Goal: Task Accomplishment & Management: Complete application form

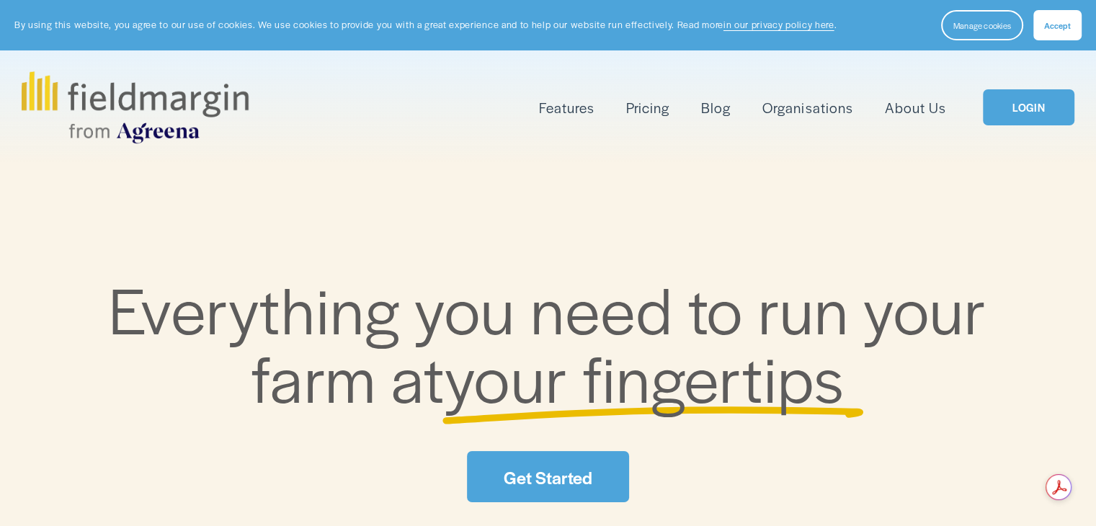
click at [1012, 110] on link "LOGIN" at bounding box center [1028, 107] width 91 height 37
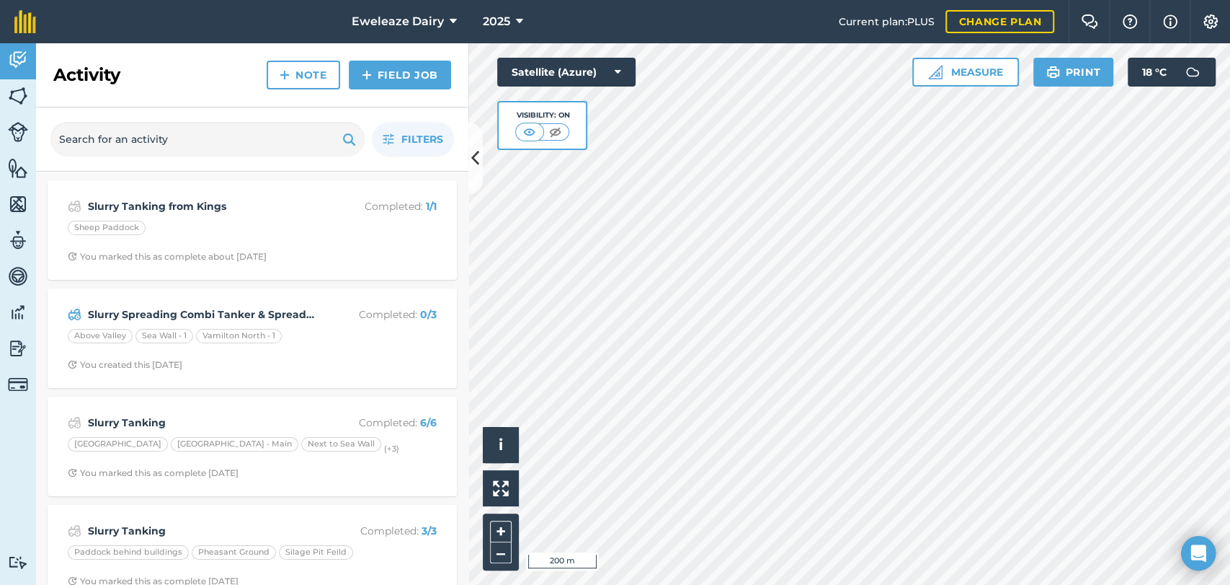
click at [808, 584] on html "Eweleaze Dairy 2025 Current plan : PLUS Change plan Farm Chat Help Info Setting…" at bounding box center [615, 292] width 1230 height 585
click at [954, 71] on button "Measure" at bounding box center [966, 72] width 107 height 29
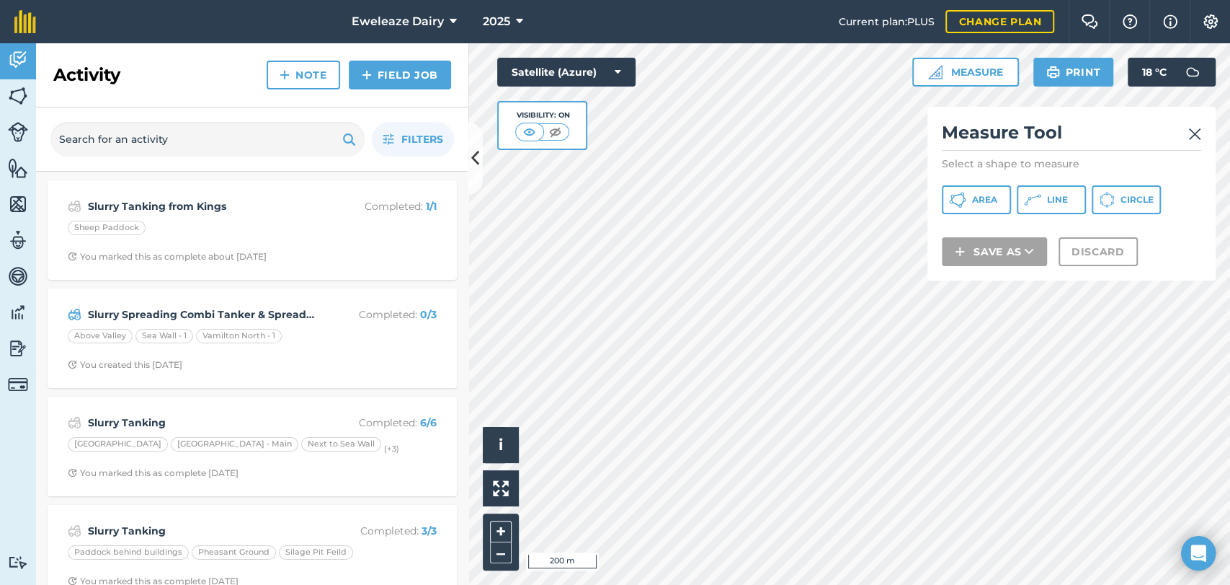
click at [1199, 140] on img at bounding box center [1195, 133] width 13 height 17
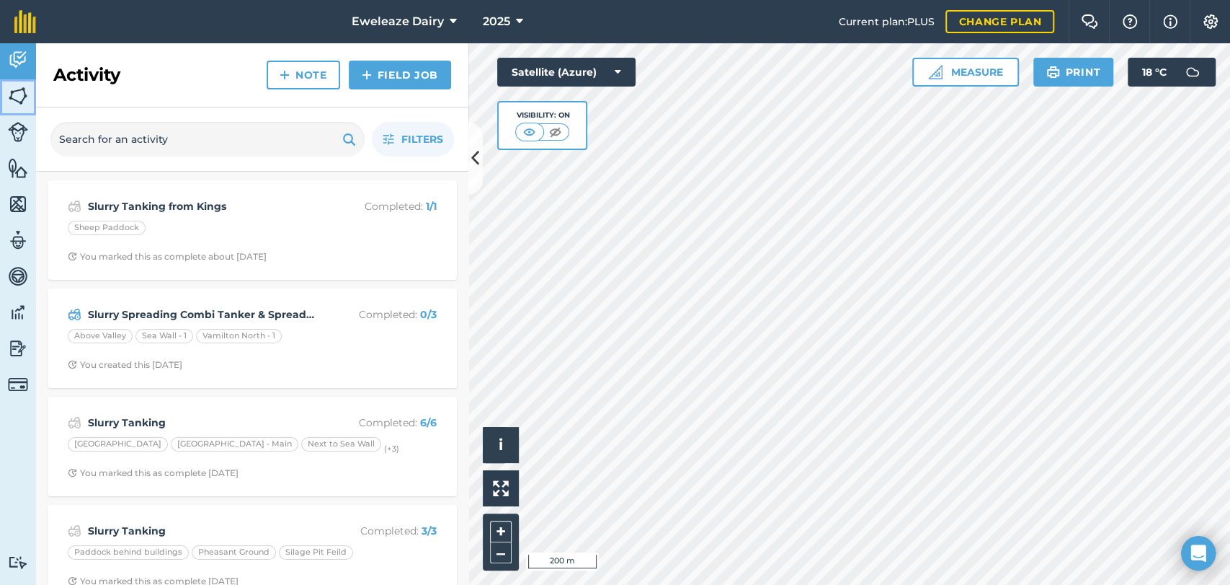
click at [23, 101] on img at bounding box center [18, 96] width 20 height 22
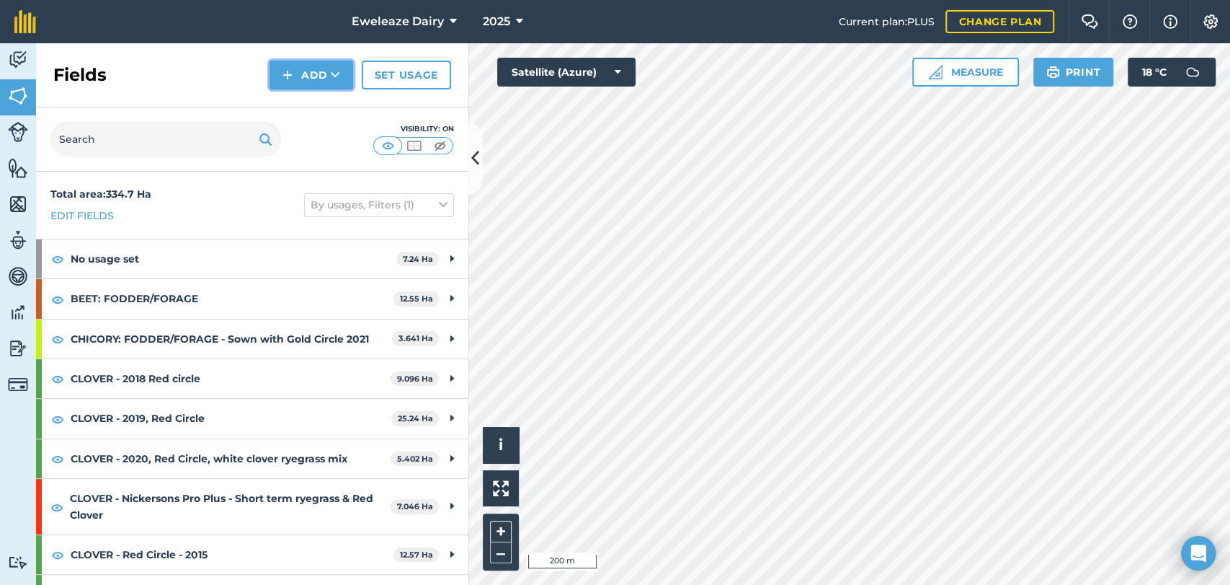
click at [302, 76] on button "Add" at bounding box center [312, 75] width 84 height 29
click at [305, 105] on link "Draw" at bounding box center [311, 108] width 79 height 32
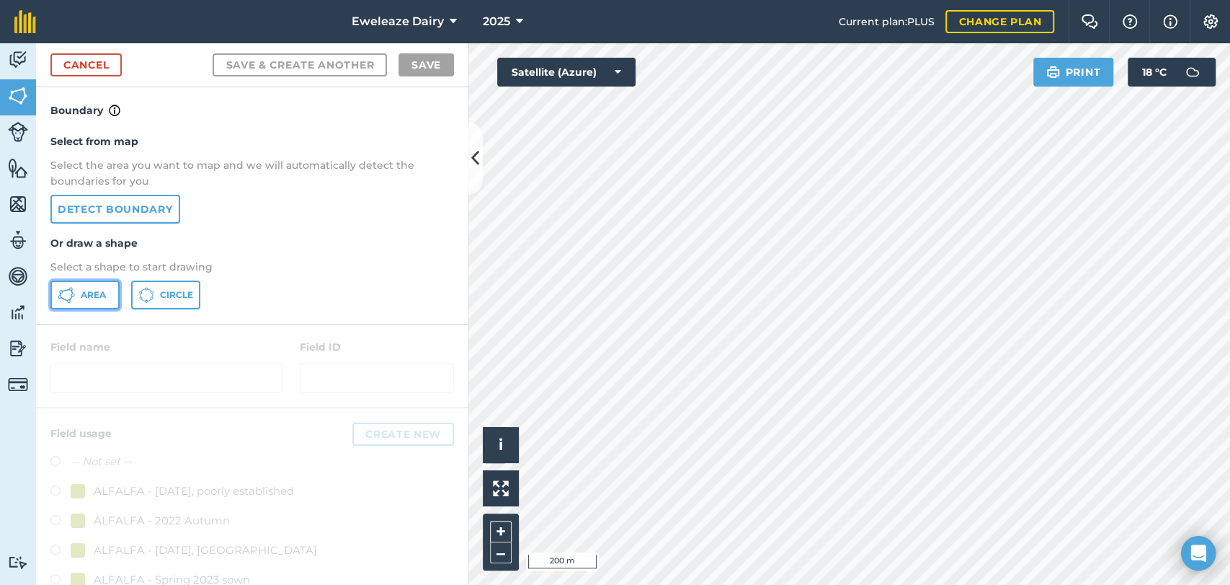
click at [86, 296] on span "Area" at bounding box center [93, 295] width 25 height 12
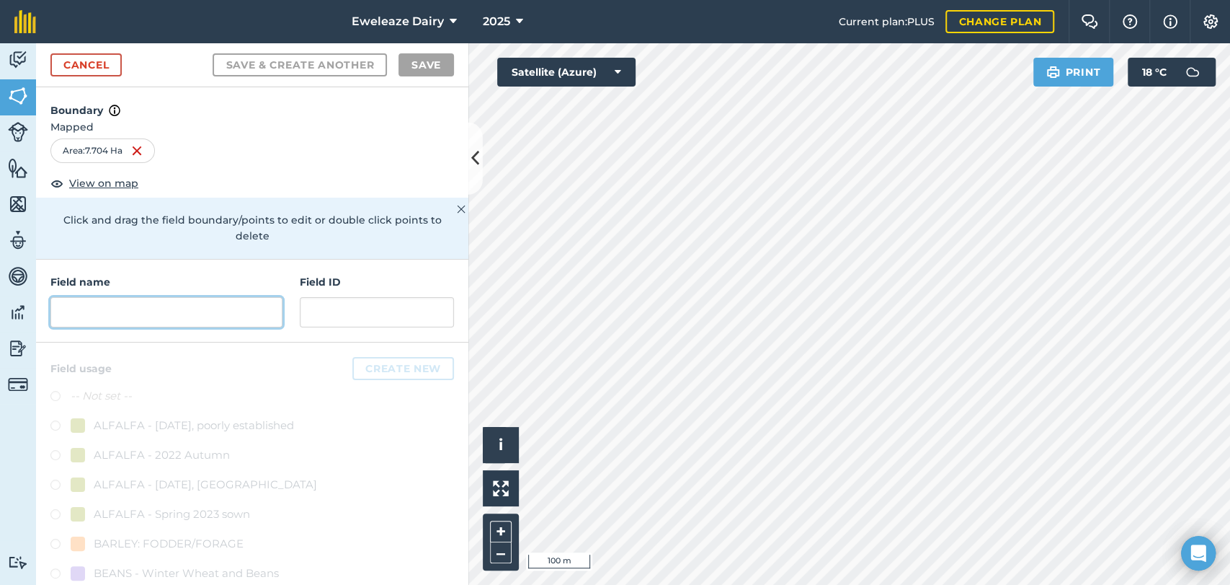
click at [91, 303] on input "text" at bounding box center [166, 312] width 232 height 30
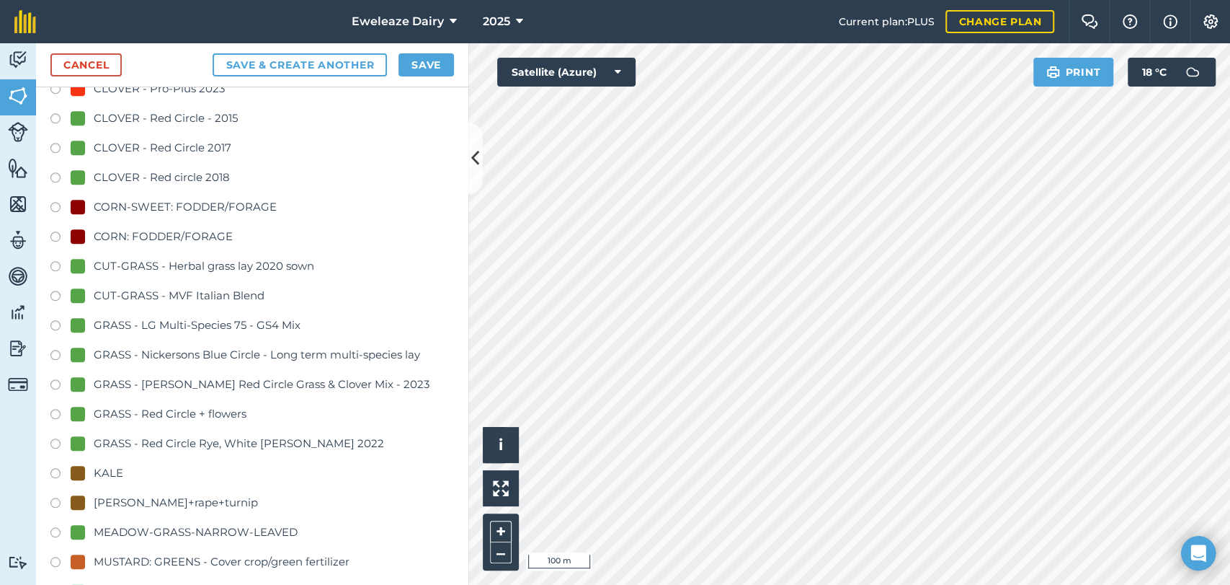
scroll to position [816, 0]
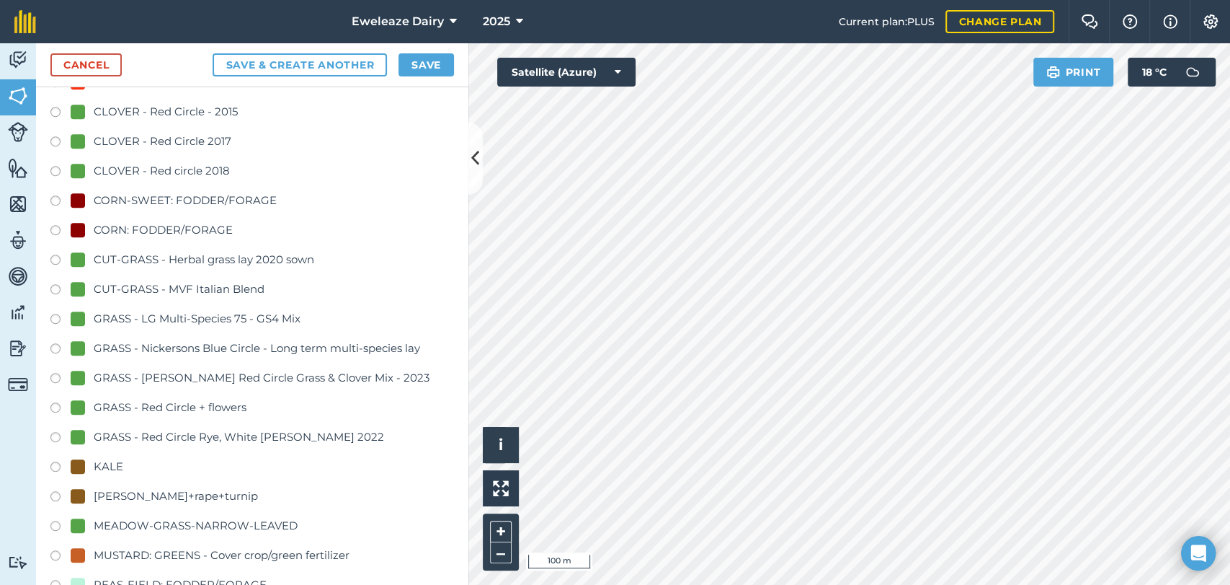
type input "Stoney Close"
click at [54, 286] on label at bounding box center [60, 291] width 20 height 14
radio input "true"
click at [440, 63] on button "Save" at bounding box center [427, 64] width 56 height 23
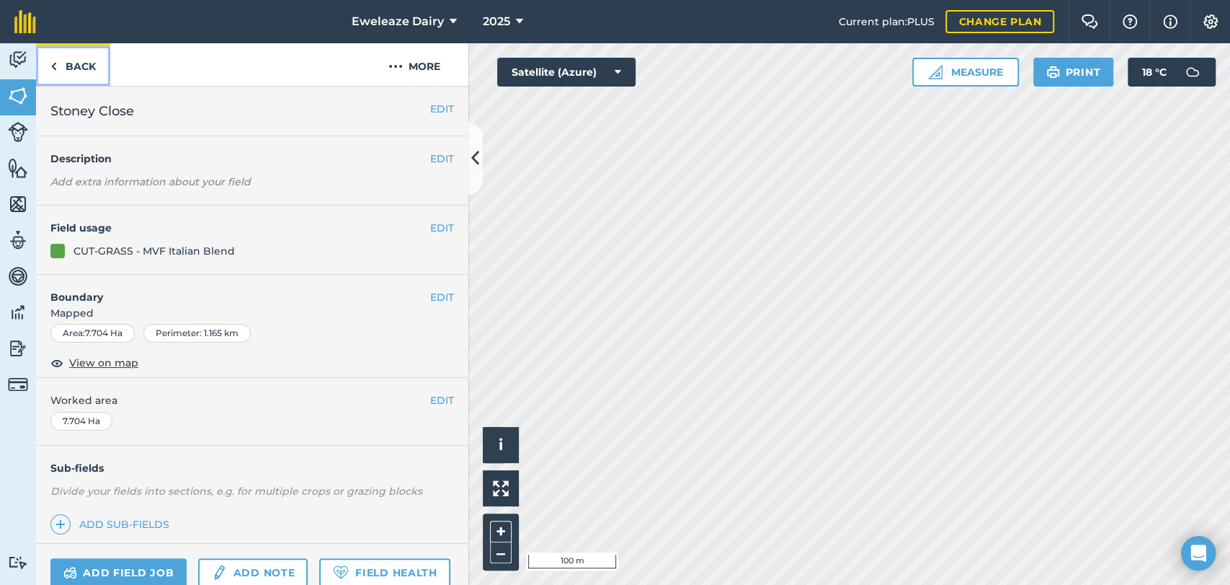
click at [71, 68] on link "Back" at bounding box center [73, 64] width 74 height 43
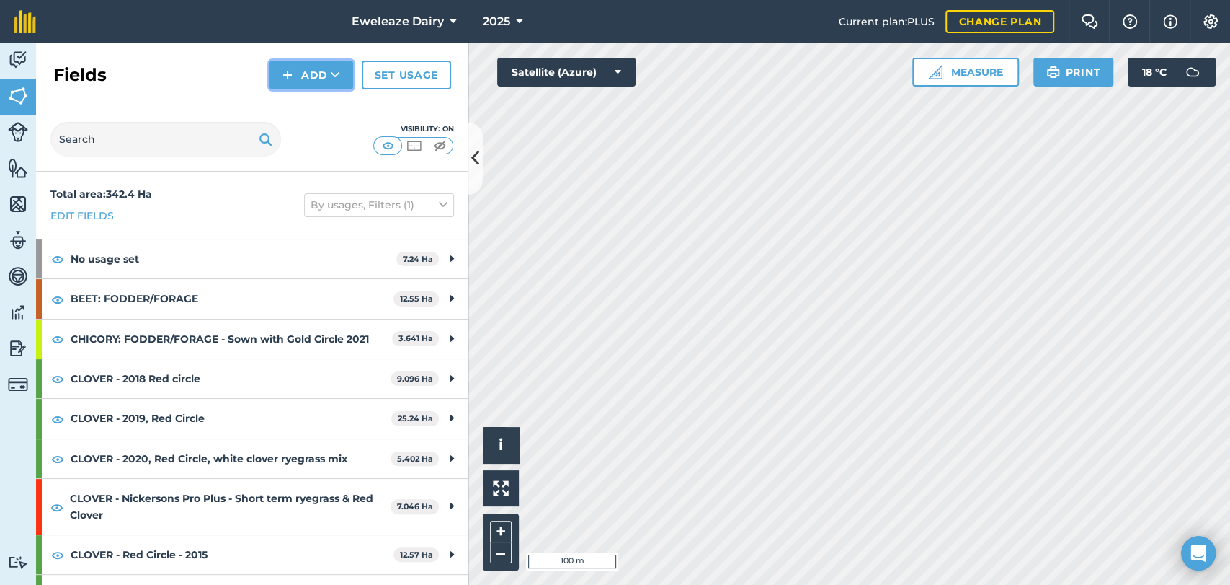
click at [311, 73] on button "Add" at bounding box center [312, 75] width 84 height 29
click at [327, 104] on link "Draw" at bounding box center [311, 108] width 79 height 32
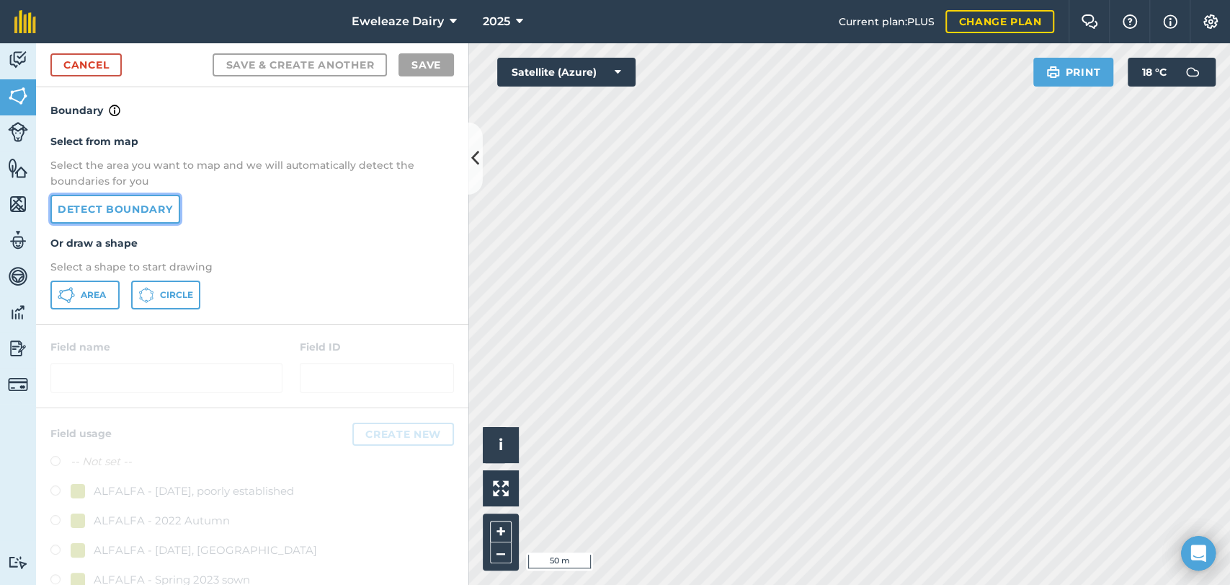
click at [115, 211] on link "Detect boundary" at bounding box center [115, 209] width 130 height 29
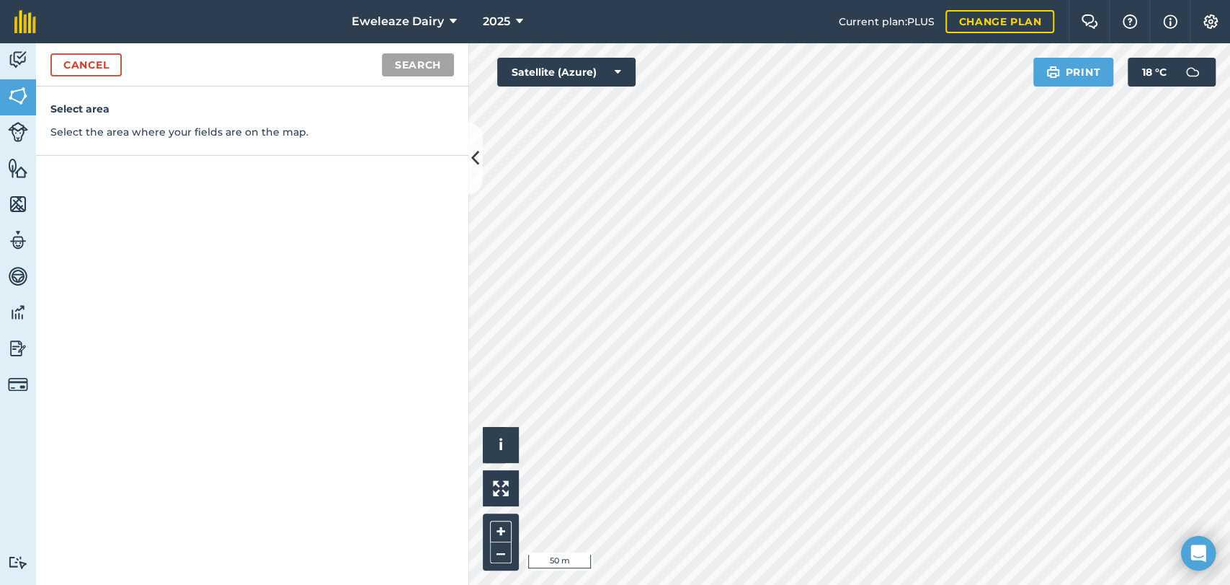
click at [103, 148] on div "Select area Select the area where your fields are on the map." at bounding box center [252, 120] width 432 height 69
click at [82, 53] on link "Cancel" at bounding box center [85, 64] width 71 height 23
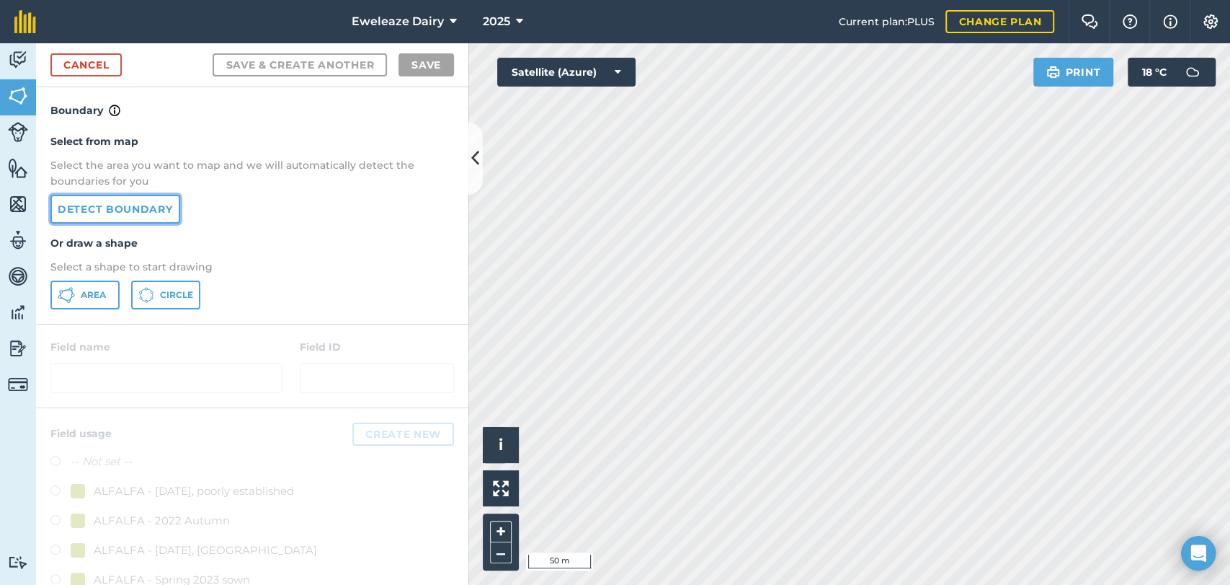
click at [120, 215] on link "Detect boundary" at bounding box center [115, 209] width 130 height 29
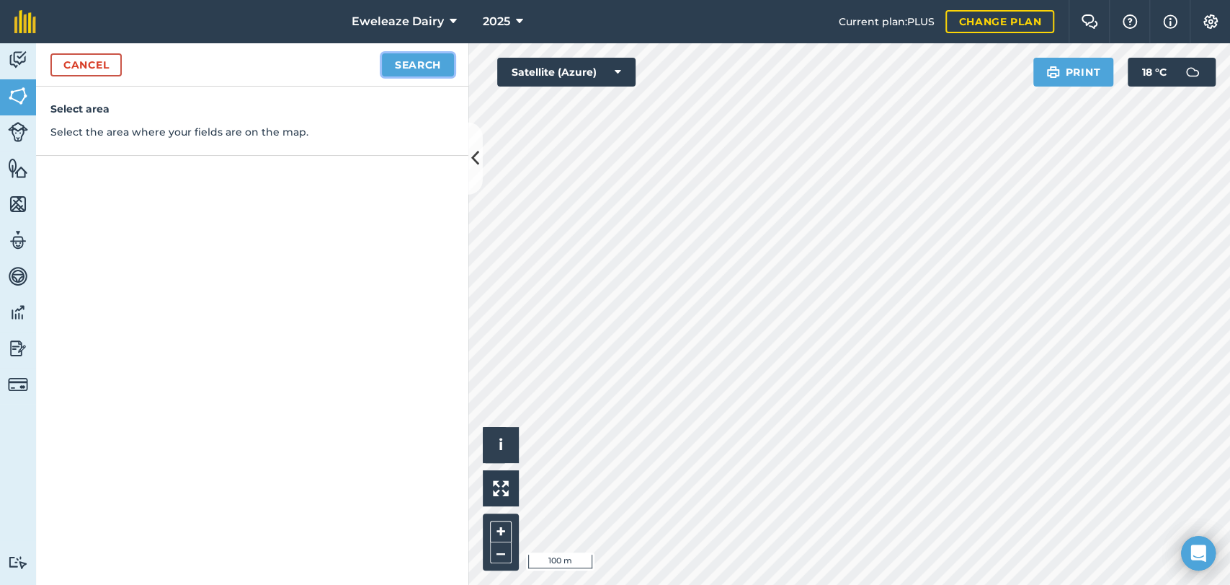
click at [414, 75] on button "Search" at bounding box center [418, 64] width 72 height 23
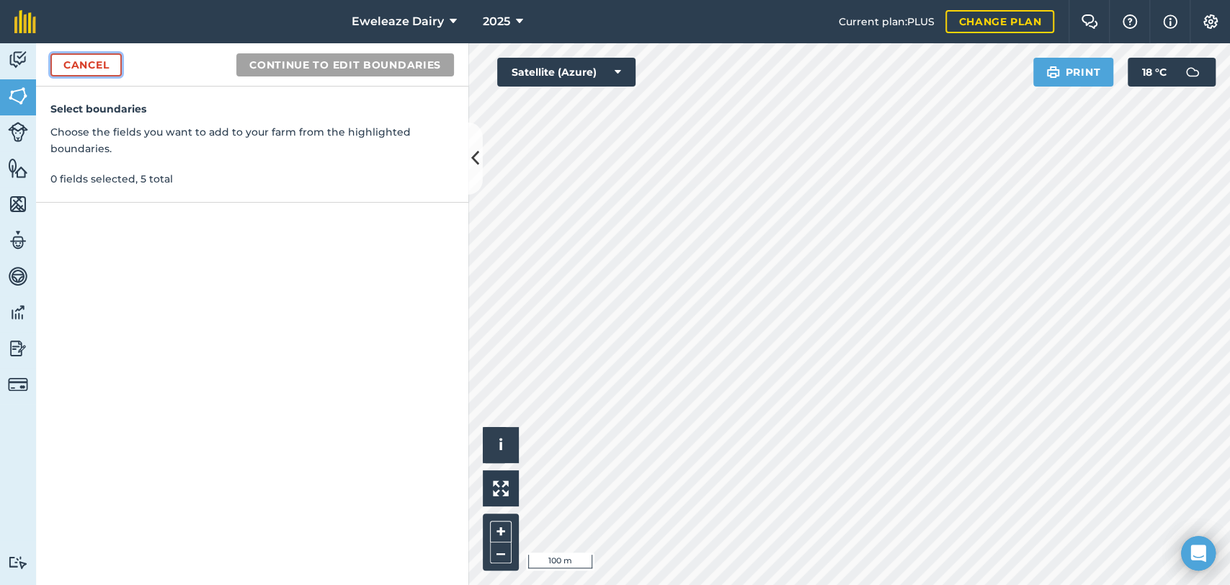
click at [95, 67] on link "Cancel" at bounding box center [85, 64] width 71 height 23
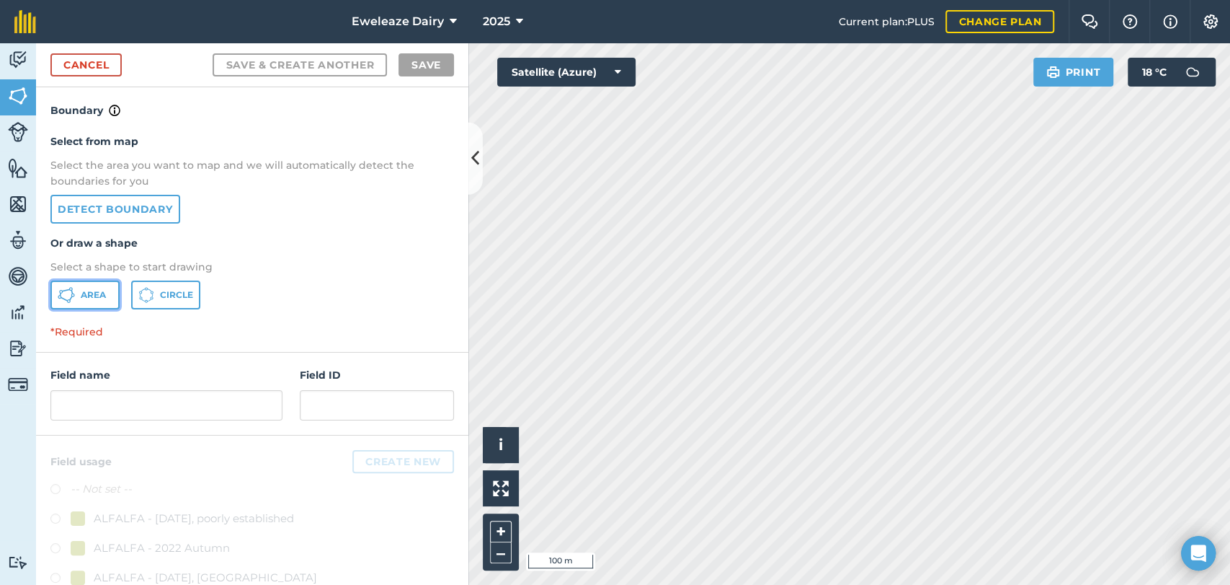
click at [86, 301] on button "Area" at bounding box center [84, 294] width 69 height 29
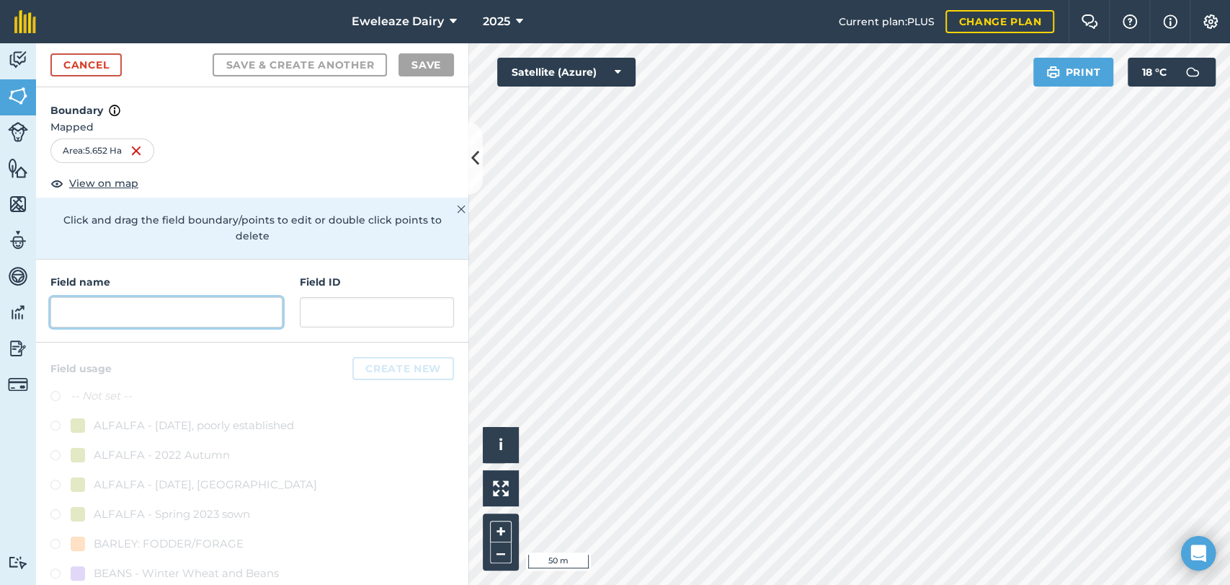
click at [114, 308] on input "text" at bounding box center [166, 312] width 232 height 30
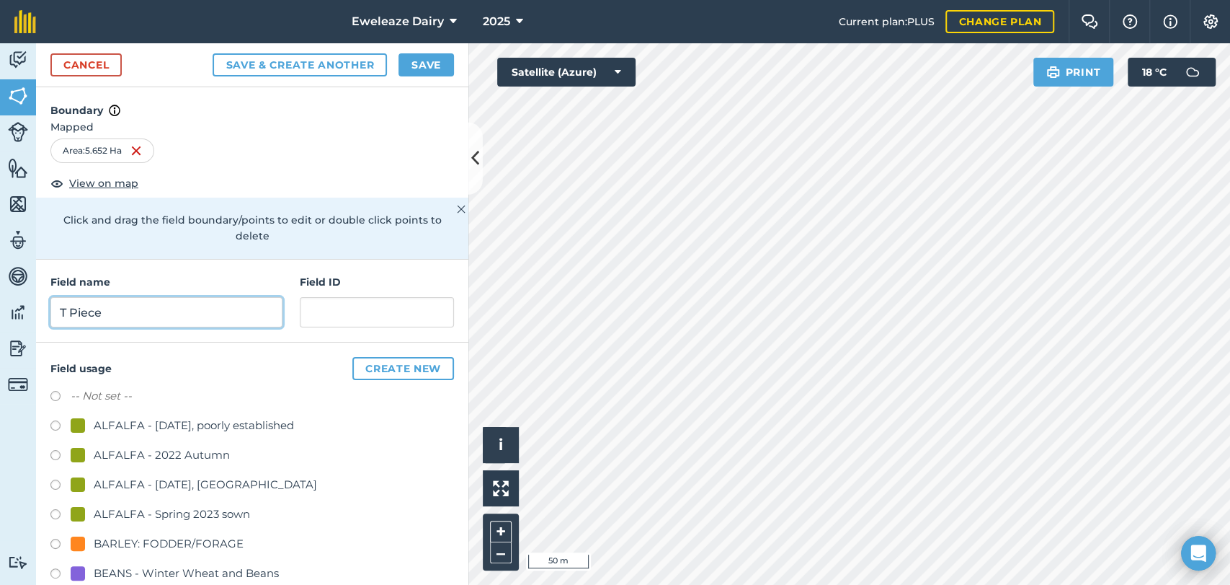
type input "T Piece"
click at [435, 65] on button "Save" at bounding box center [427, 64] width 56 height 23
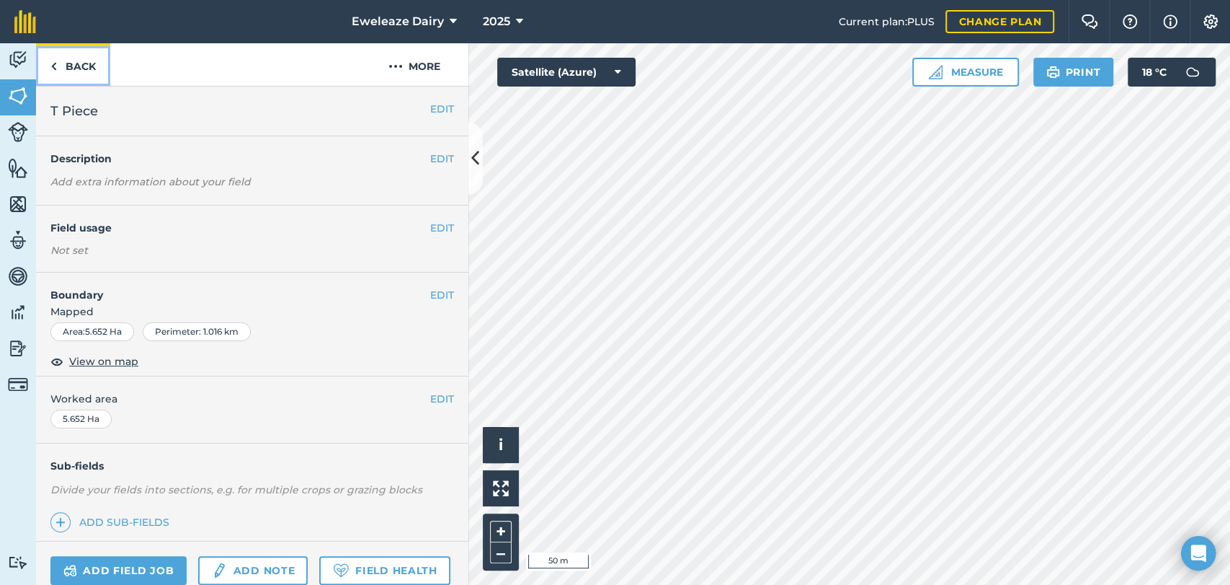
click at [79, 62] on link "Back" at bounding box center [73, 64] width 74 height 43
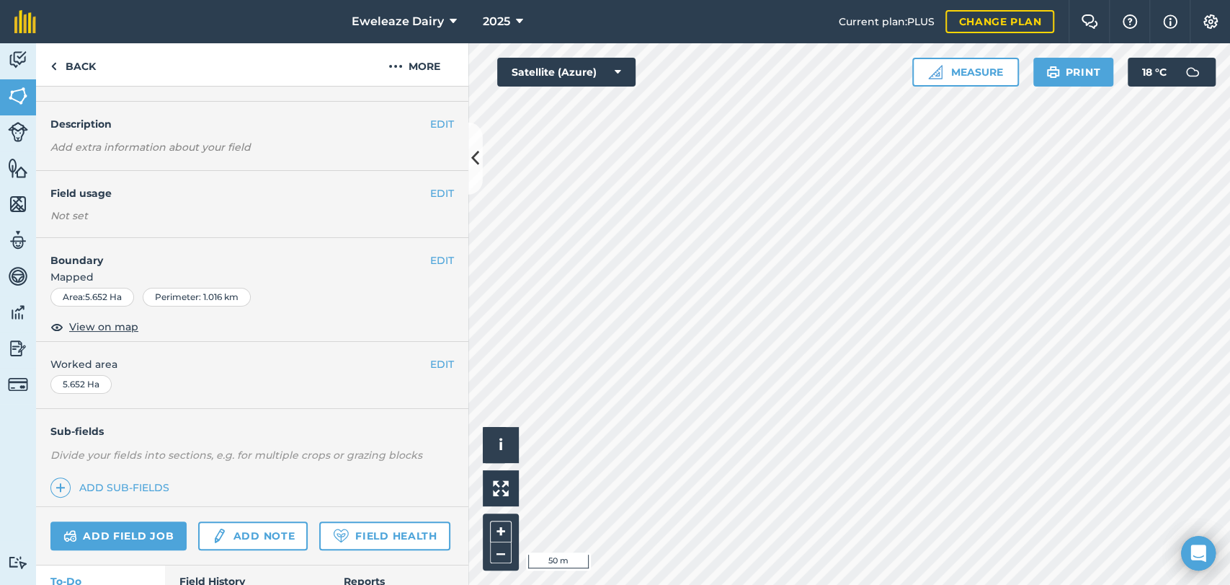
scroll to position [32, 0]
click at [430, 195] on button "EDIT" at bounding box center [442, 195] width 24 height 16
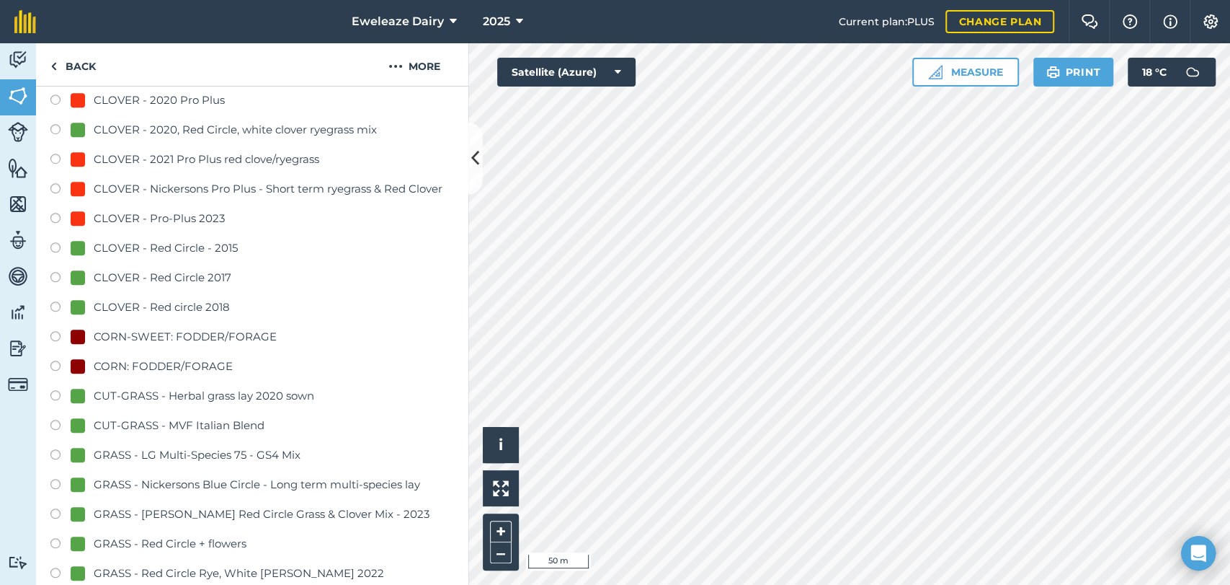
scroll to position [547, 0]
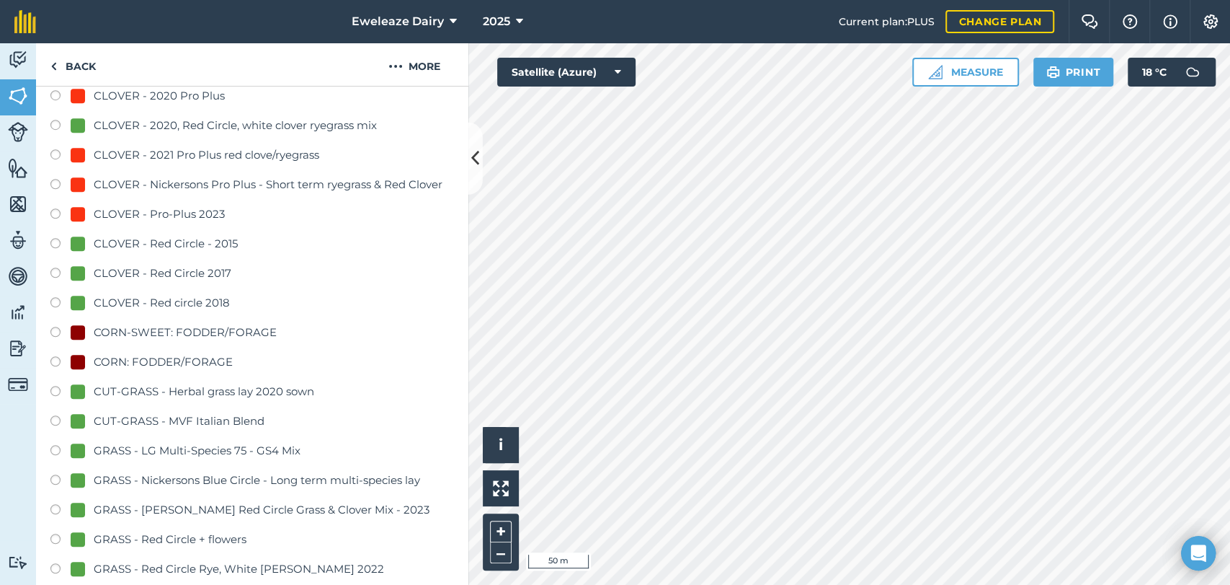
click at [55, 422] on label at bounding box center [60, 422] width 20 height 14
radio input "true"
radio input "false"
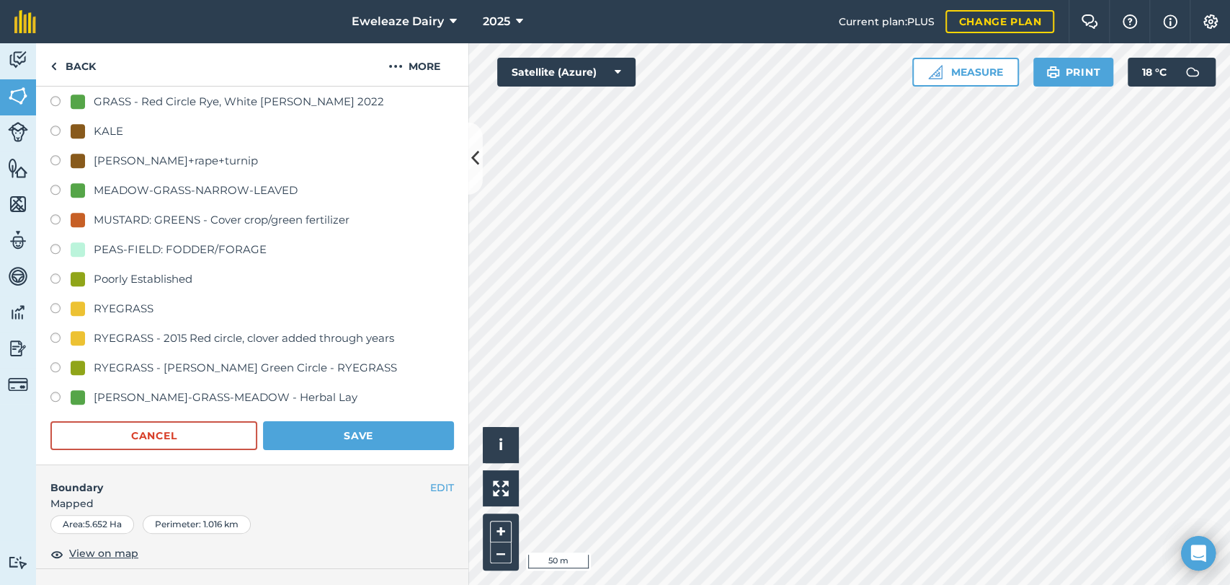
scroll to position [1017, 0]
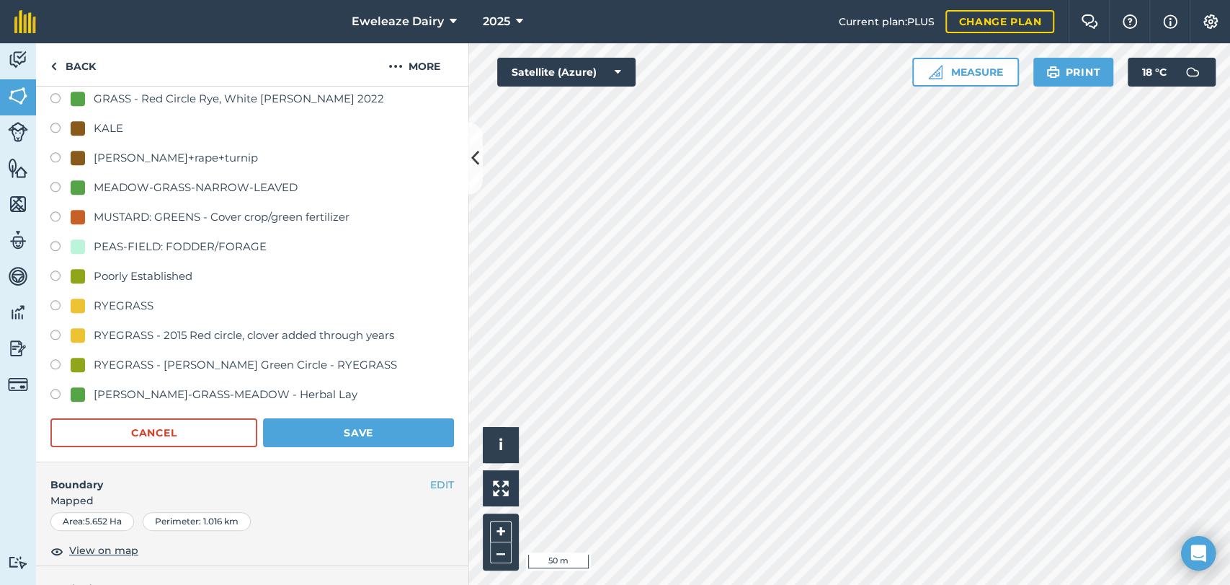
click at [319, 445] on div "Cancel Save" at bounding box center [252, 432] width 404 height 29
click at [311, 434] on button "Save" at bounding box center [358, 432] width 191 height 29
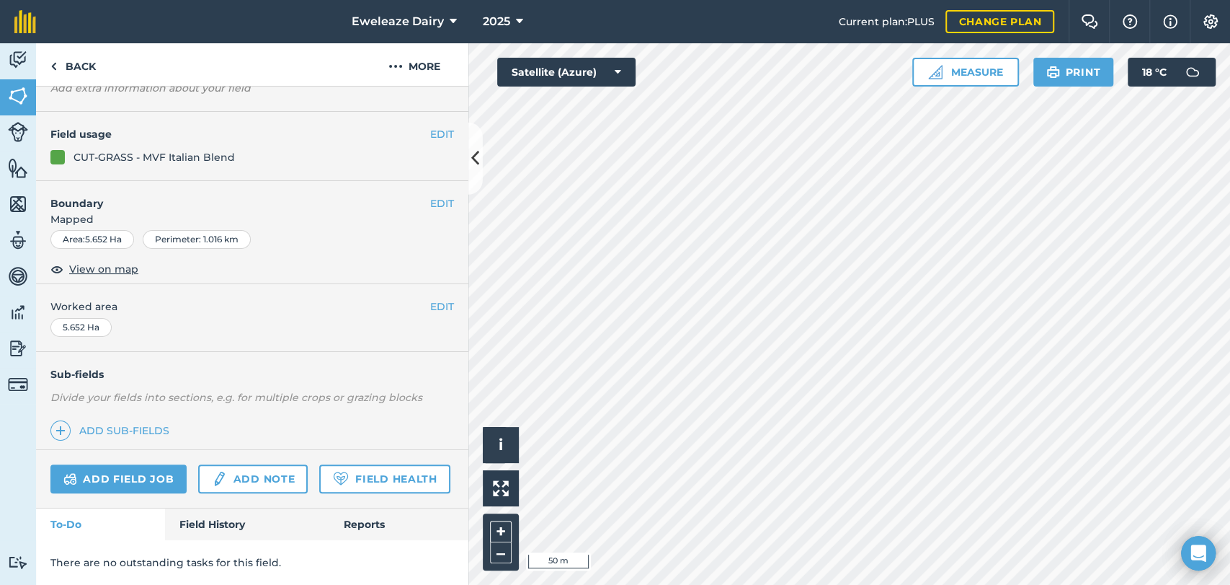
scroll to position [133, 0]
click at [13, 52] on img at bounding box center [18, 60] width 20 height 22
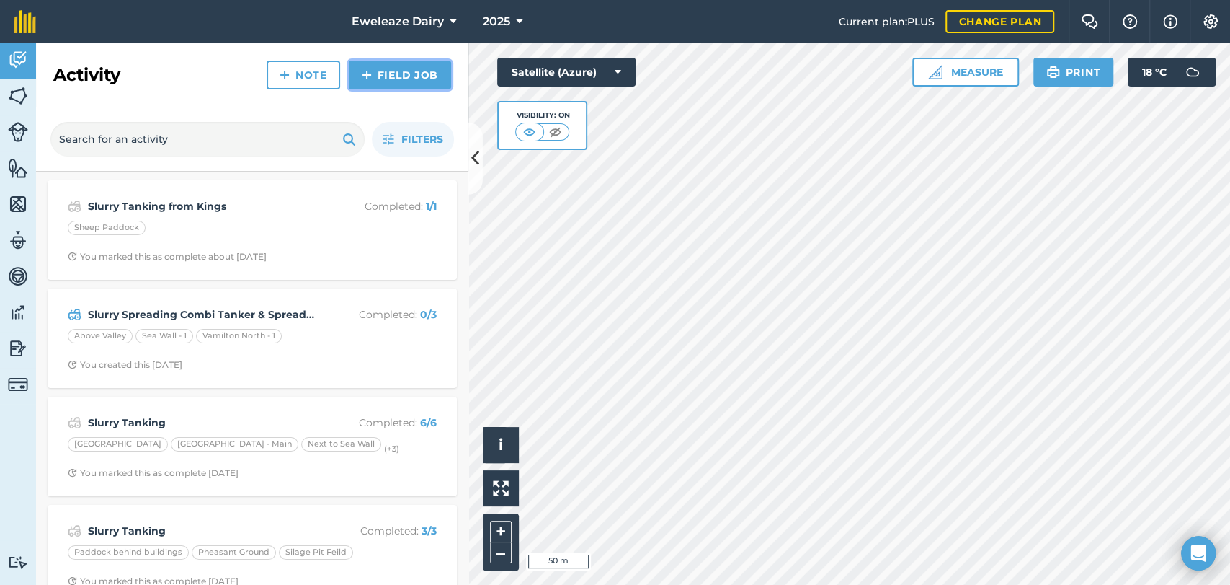
click at [401, 82] on link "Field Job" at bounding box center [400, 75] width 102 height 29
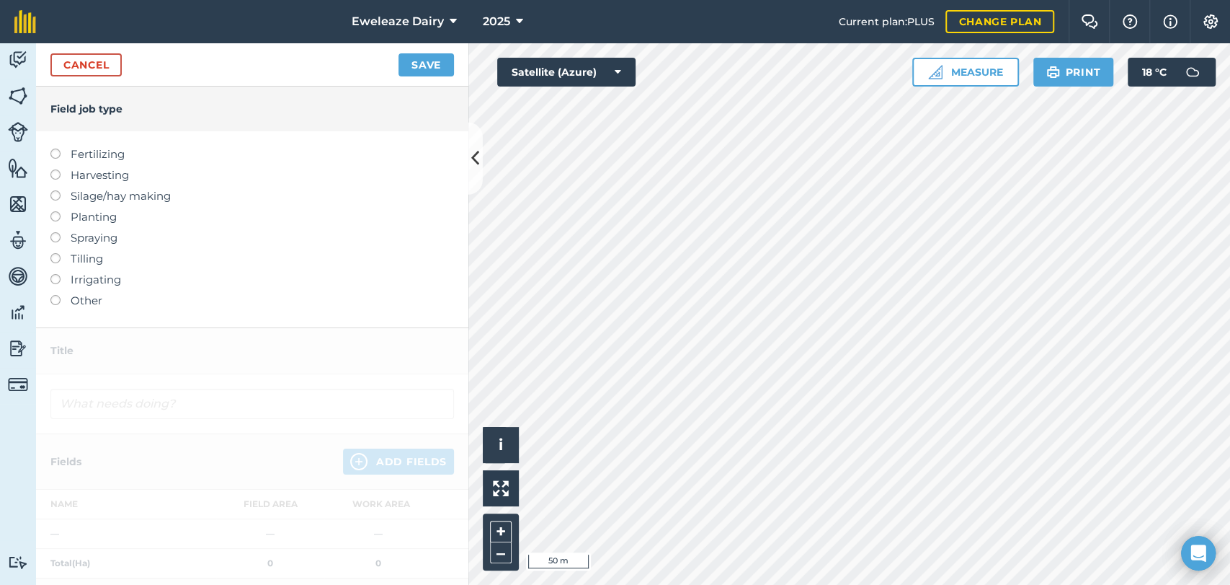
click at [55, 211] on label at bounding box center [60, 211] width 20 height 0
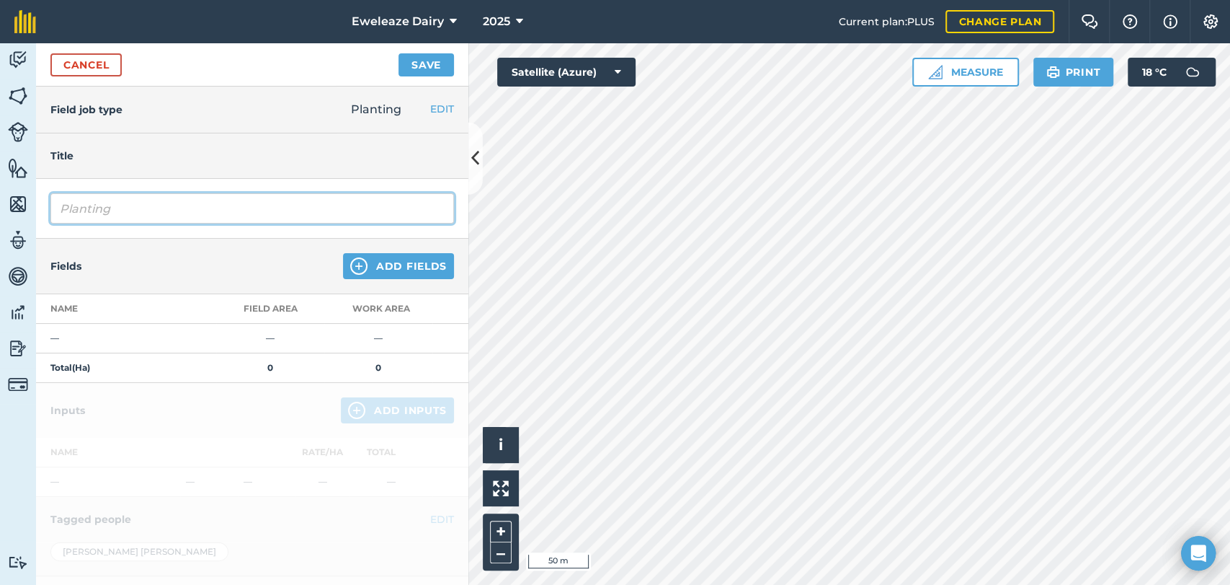
click at [262, 210] on input "Planting" at bounding box center [252, 208] width 404 height 30
type input "P"
click at [84, 208] on input "Drill Italian" at bounding box center [252, 208] width 404 height 30
click at [170, 203] on input "Drill MVF Italian" at bounding box center [252, 208] width 404 height 30
click at [158, 208] on input "Drill MVF Italian ryegrass" at bounding box center [252, 208] width 404 height 30
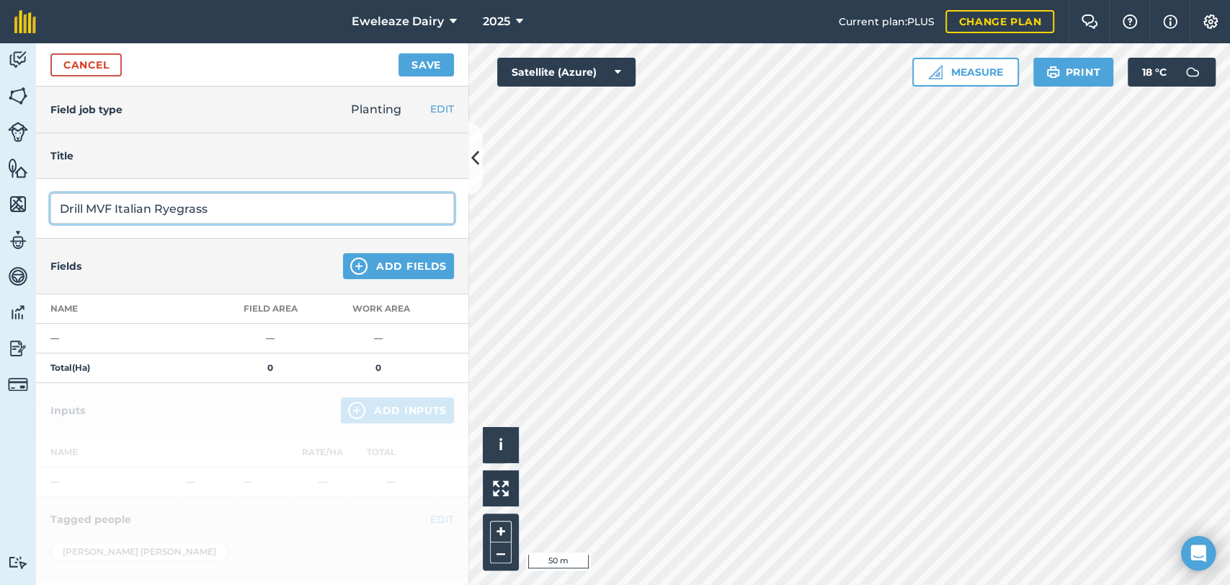
type input "Drill MVF Italian Ryegrass"
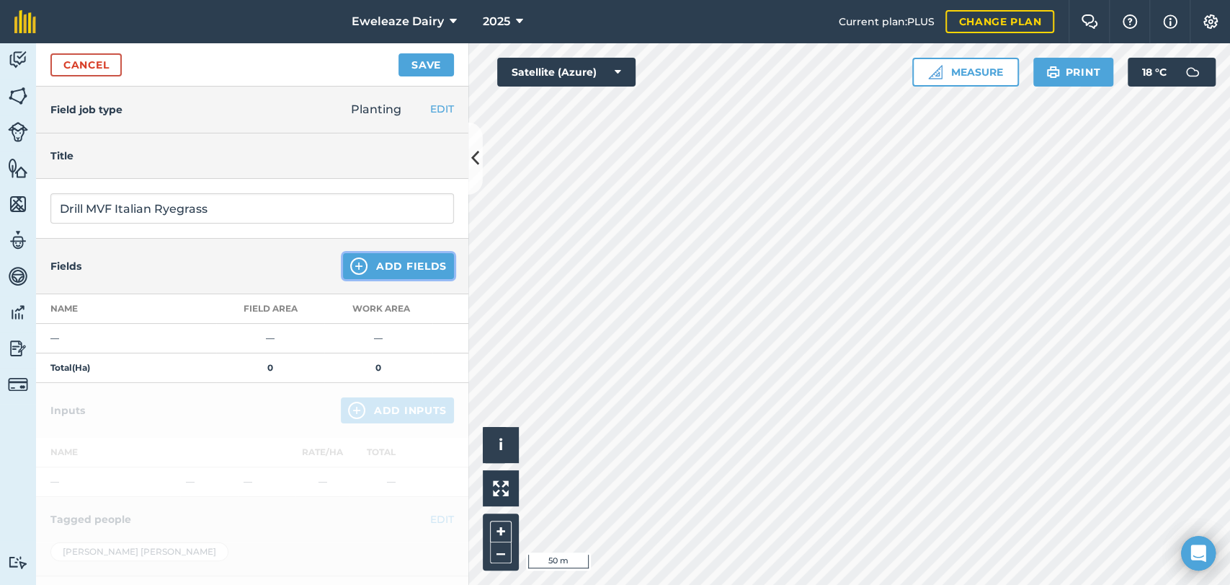
click at [388, 260] on button "Add Fields" at bounding box center [398, 266] width 111 height 26
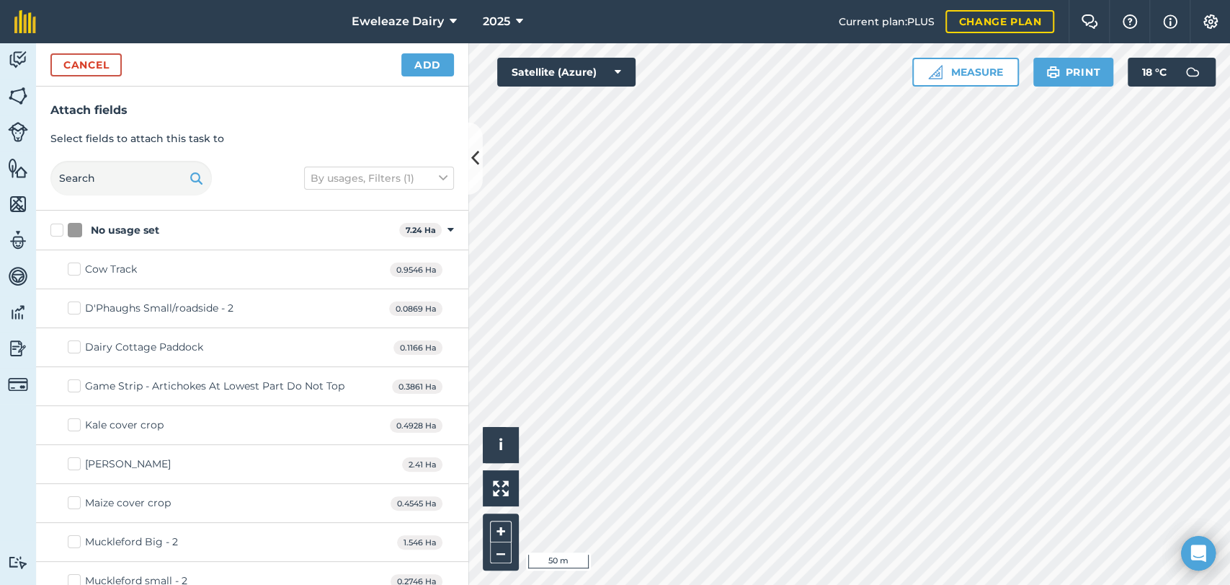
checkbox input "true"
click at [419, 60] on button "Add" at bounding box center [427, 64] width 53 height 23
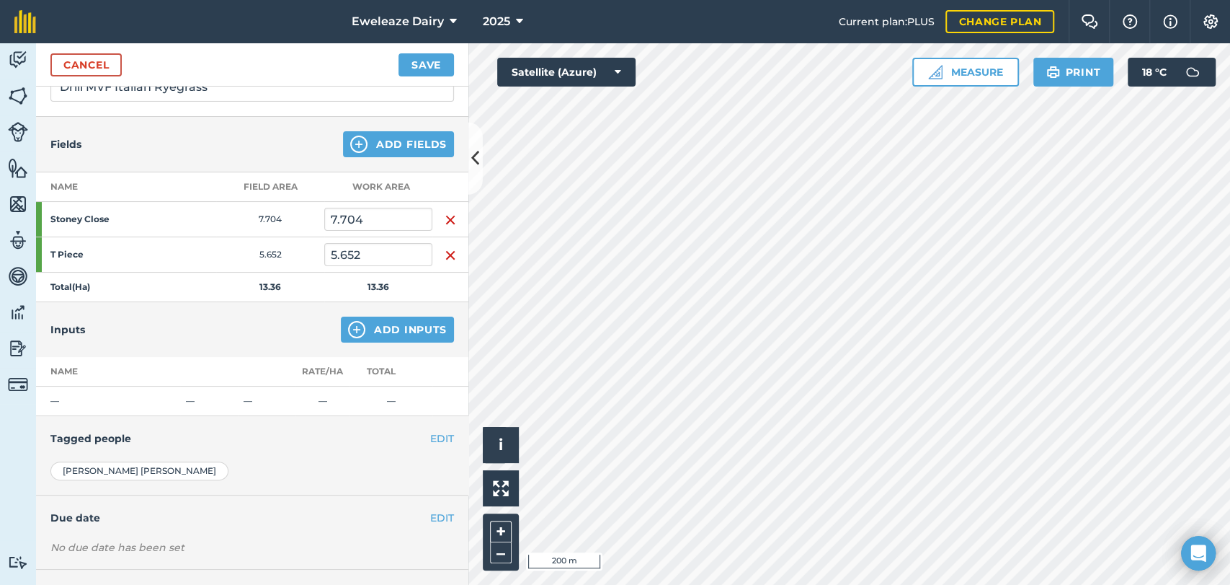
scroll to position [181, 0]
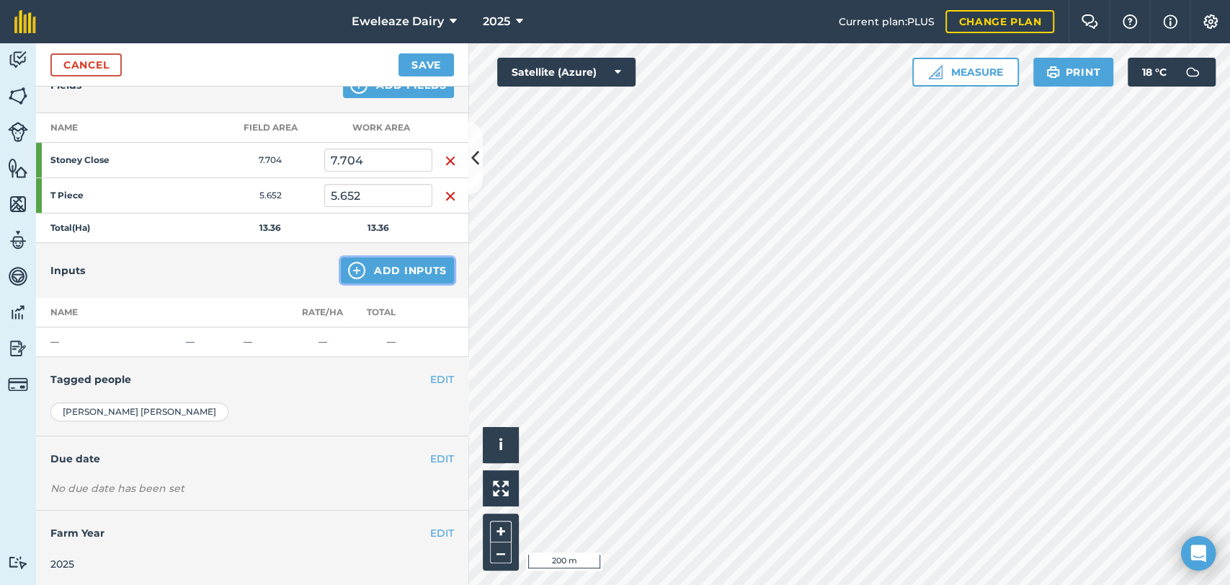
click at [404, 272] on button "Add Inputs" at bounding box center [397, 270] width 113 height 26
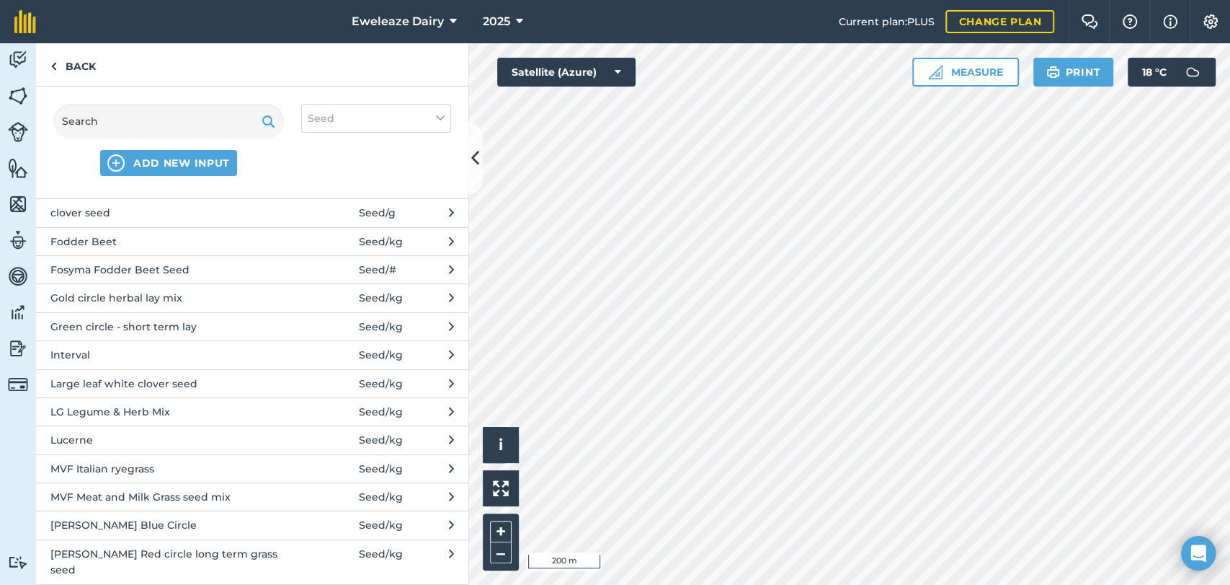
scroll to position [149, 0]
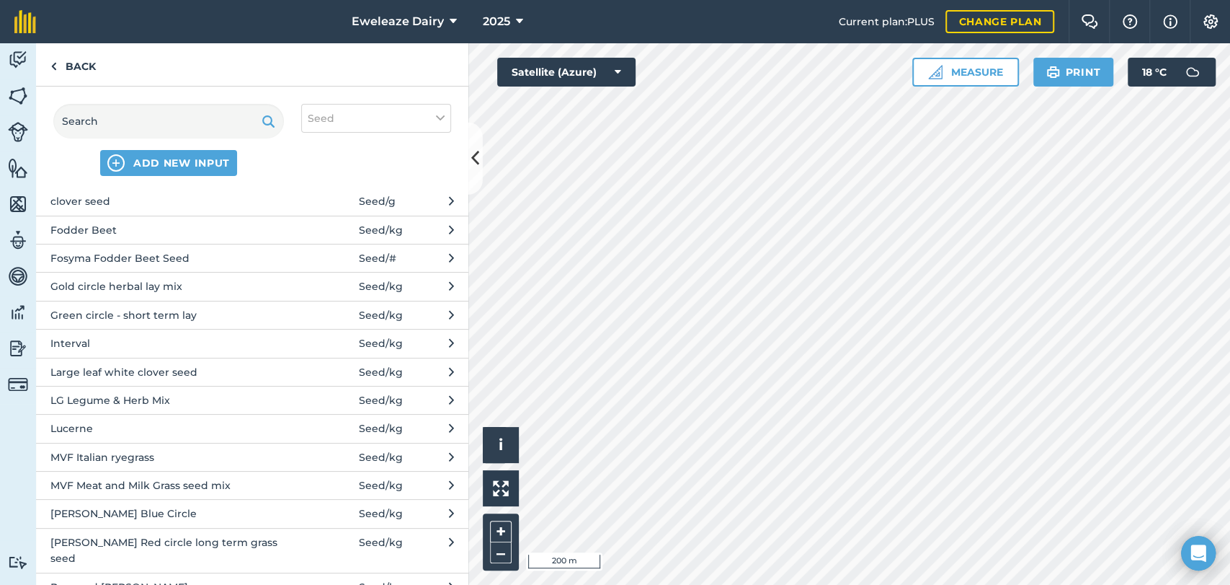
click at [97, 463] on span "MVF Italian ryegrass" at bounding box center [168, 457] width 236 height 16
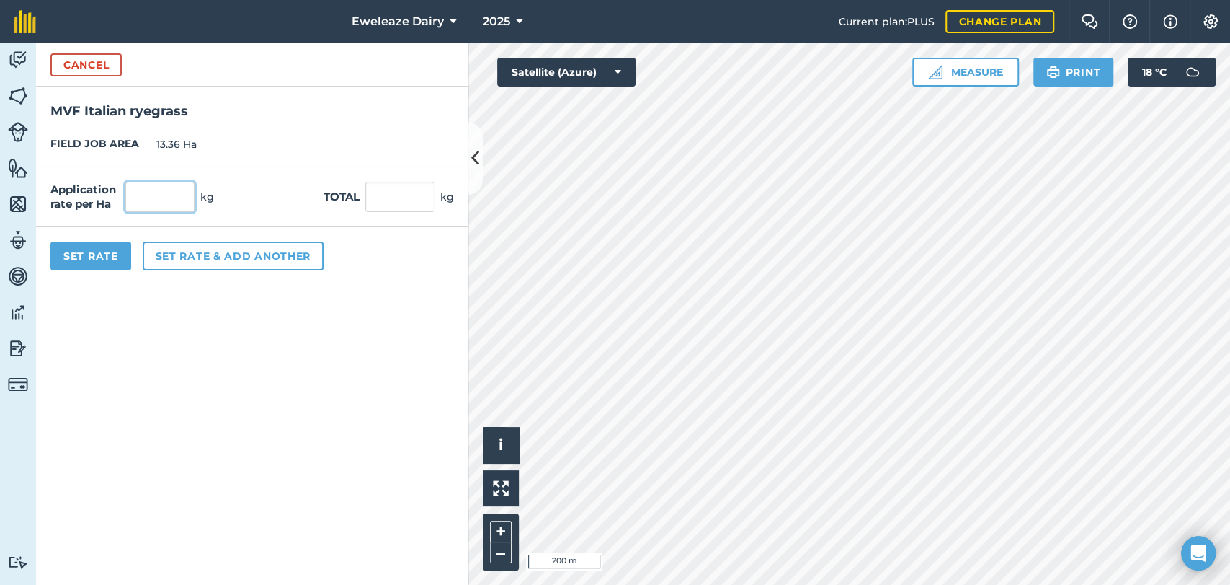
click at [161, 195] on input "text" at bounding box center [159, 197] width 69 height 30
type input "34.96"
type input "467.066"
click at [98, 259] on button "Set Rate" at bounding box center [90, 255] width 81 height 29
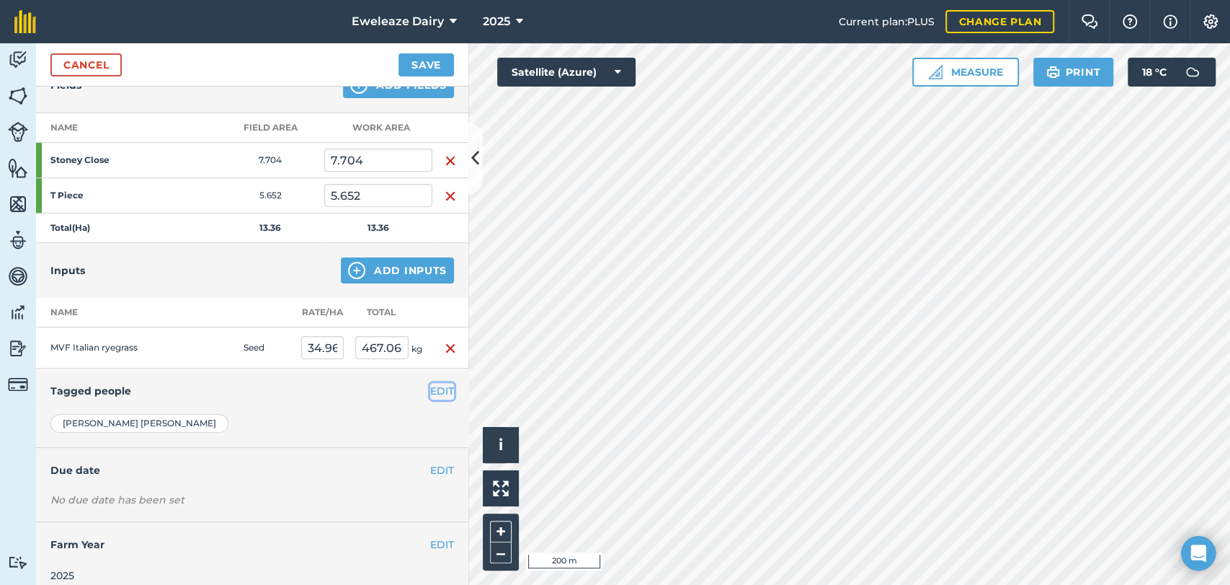
click at [436, 387] on button "EDIT" at bounding box center [442, 391] width 24 height 16
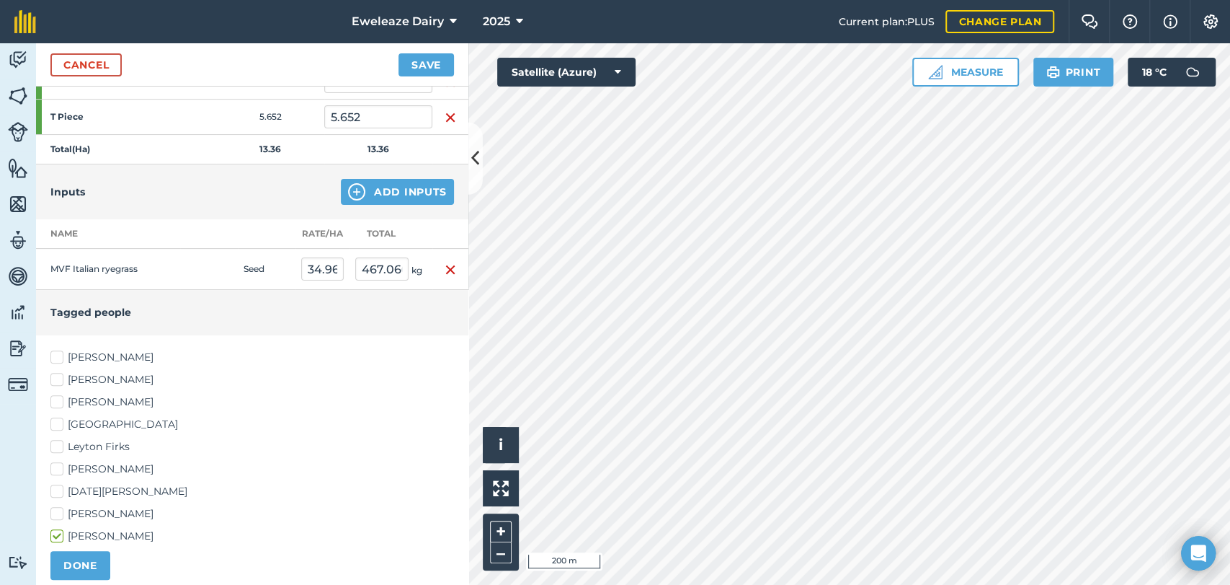
scroll to position [286, 0]
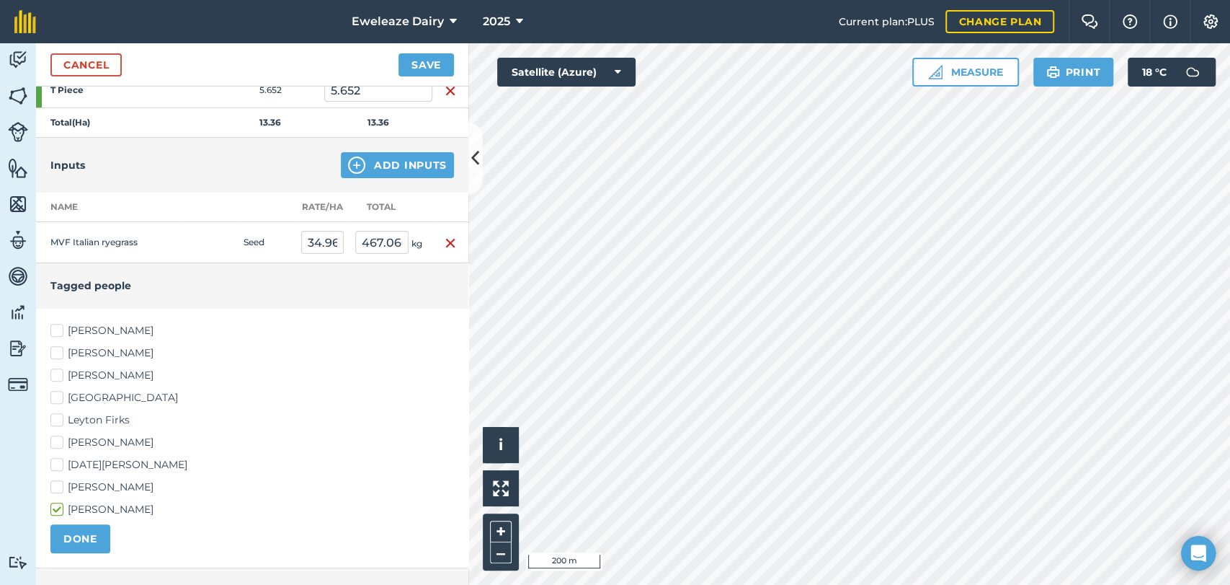
click at [58, 329] on label "Brad Ward" at bounding box center [252, 330] width 404 height 15
click at [58, 329] on input "Brad Ward" at bounding box center [54, 327] width 9 height 9
checkbox input "true"
click at [57, 417] on label "Leyton Firks" at bounding box center [252, 419] width 404 height 15
click at [57, 417] on input "Leyton Firks" at bounding box center [54, 416] width 9 height 9
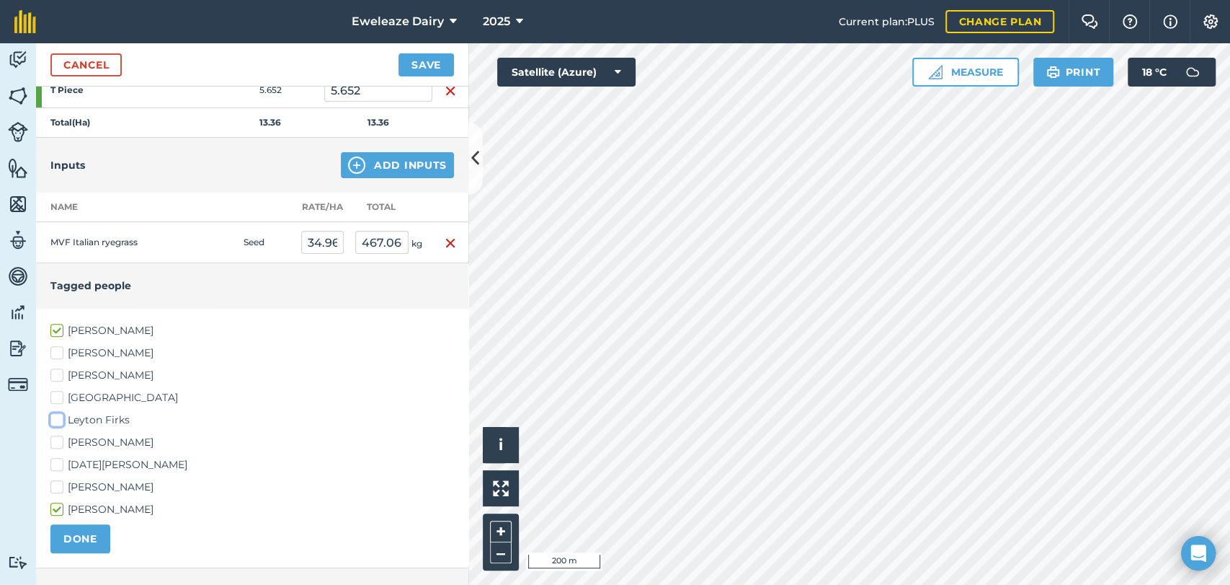
checkbox input "true"
click at [71, 533] on button "DONE" at bounding box center [80, 538] width 60 height 29
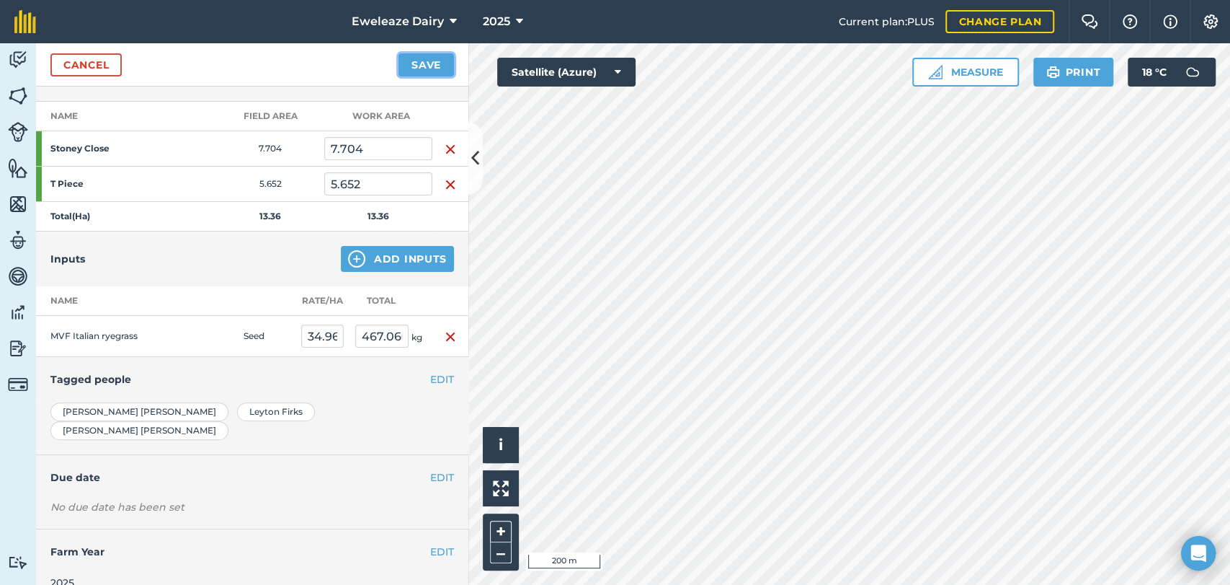
click at [440, 62] on button "Save" at bounding box center [427, 64] width 56 height 23
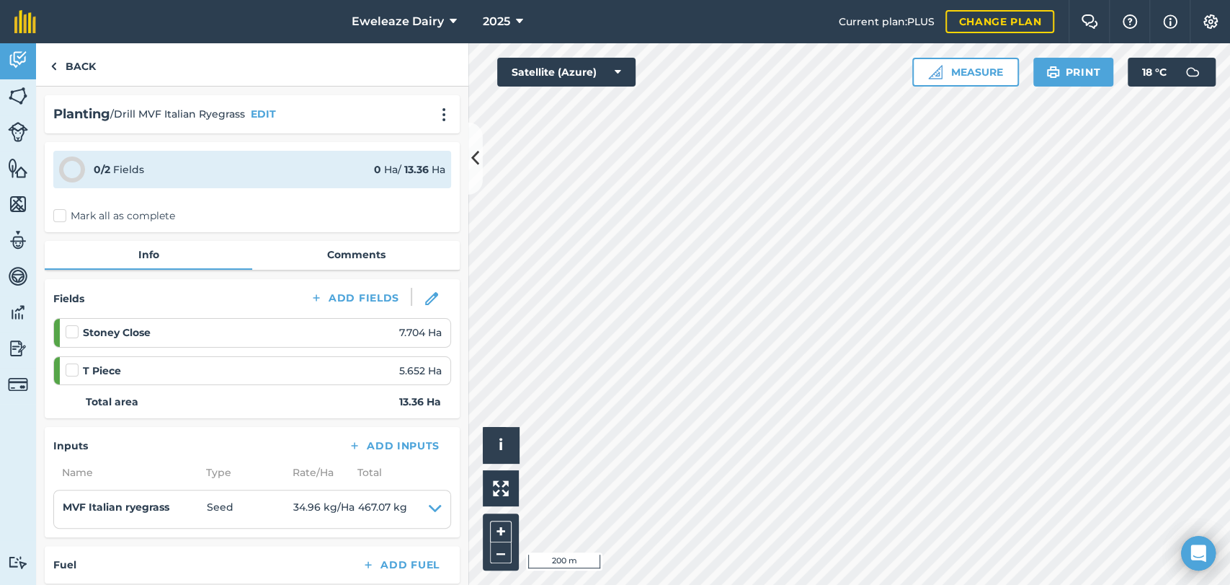
click at [59, 218] on label "Mark all as complete" at bounding box center [114, 215] width 122 height 15
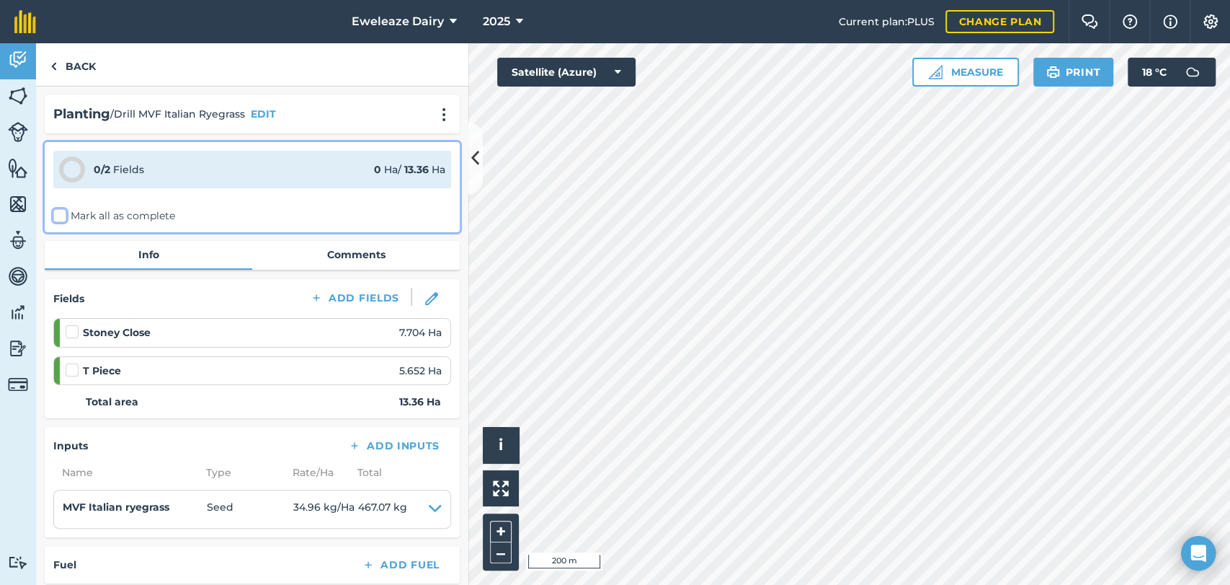
click at [59, 218] on input "Mark all as complete" at bounding box center [57, 212] width 9 height 9
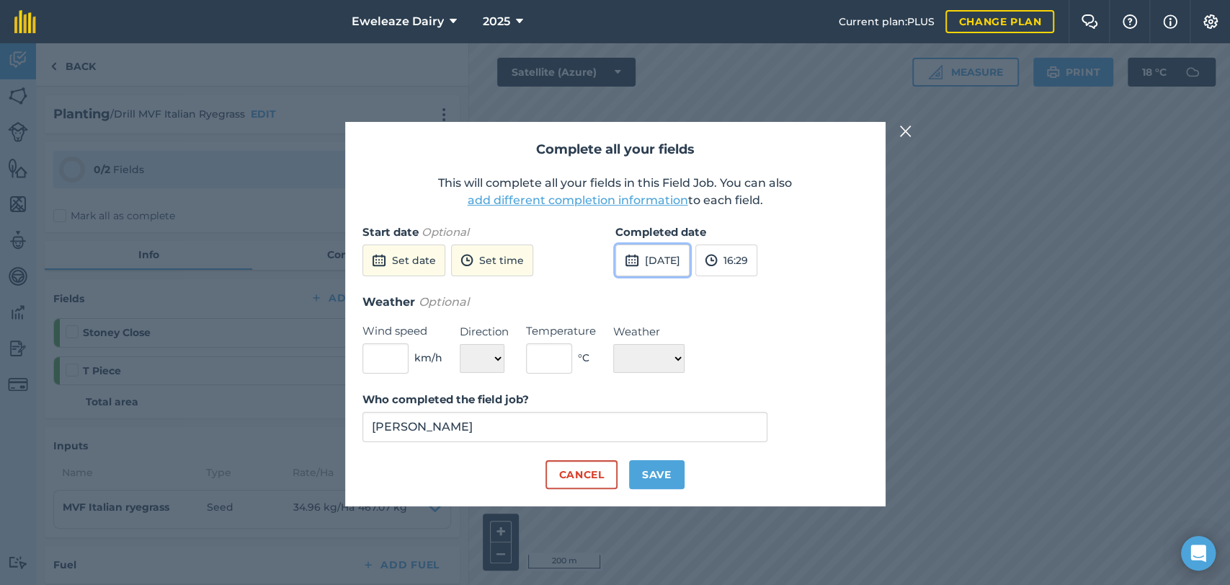
click at [682, 266] on button "27th Aug 2025" at bounding box center [653, 260] width 74 height 32
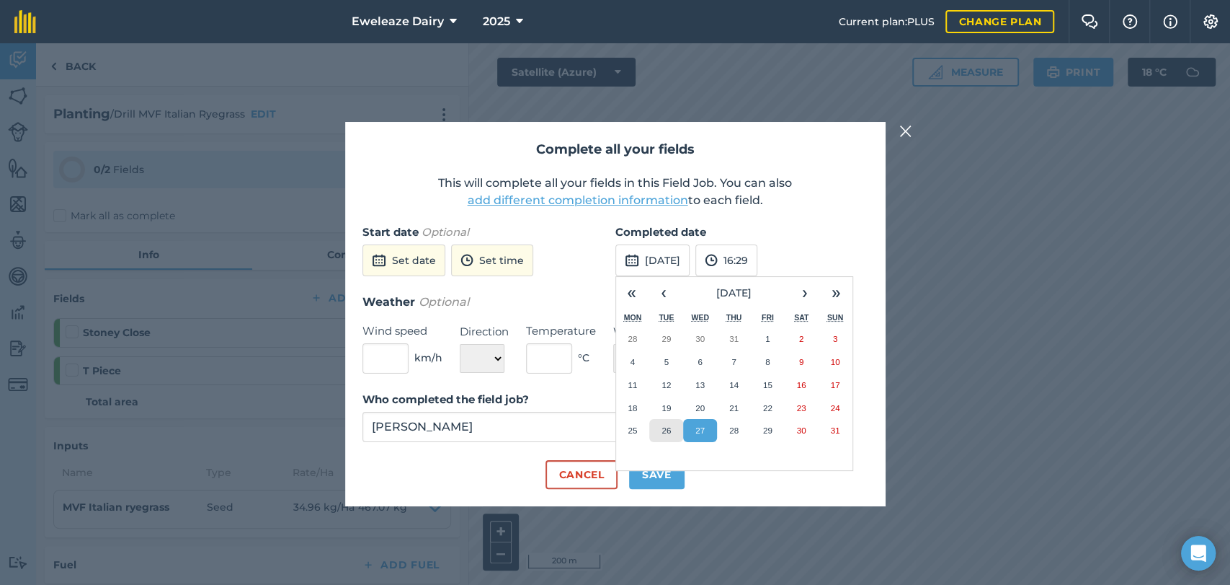
click at [659, 434] on button "26" at bounding box center [666, 430] width 34 height 23
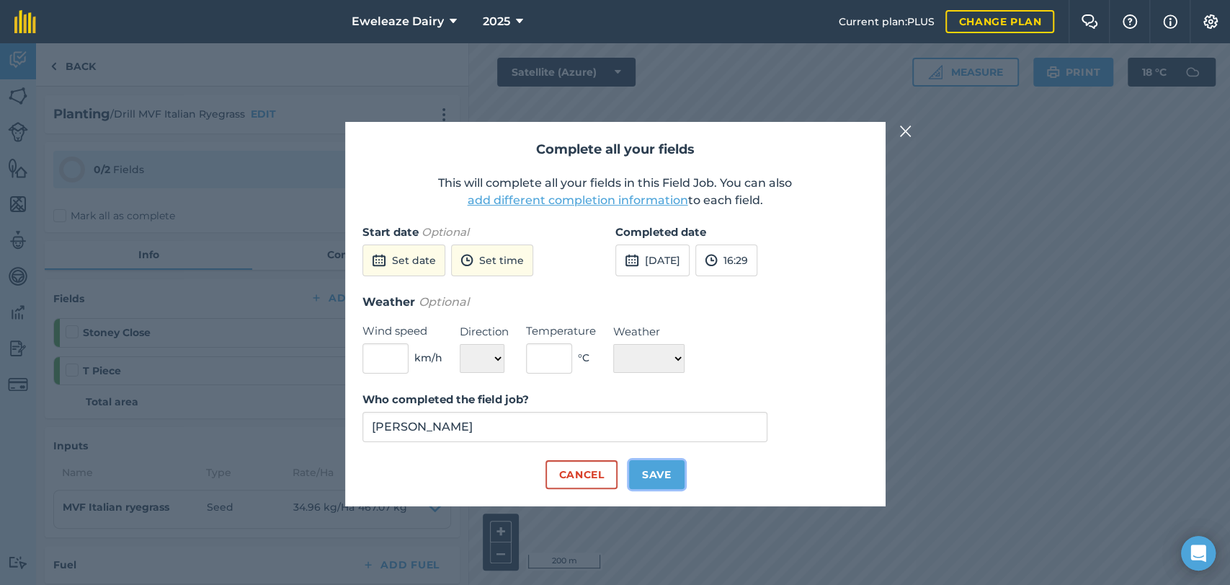
click at [654, 477] on button "Save" at bounding box center [657, 474] width 56 height 29
checkbox input "true"
